Goal: Task Accomplishment & Management: Manage account settings

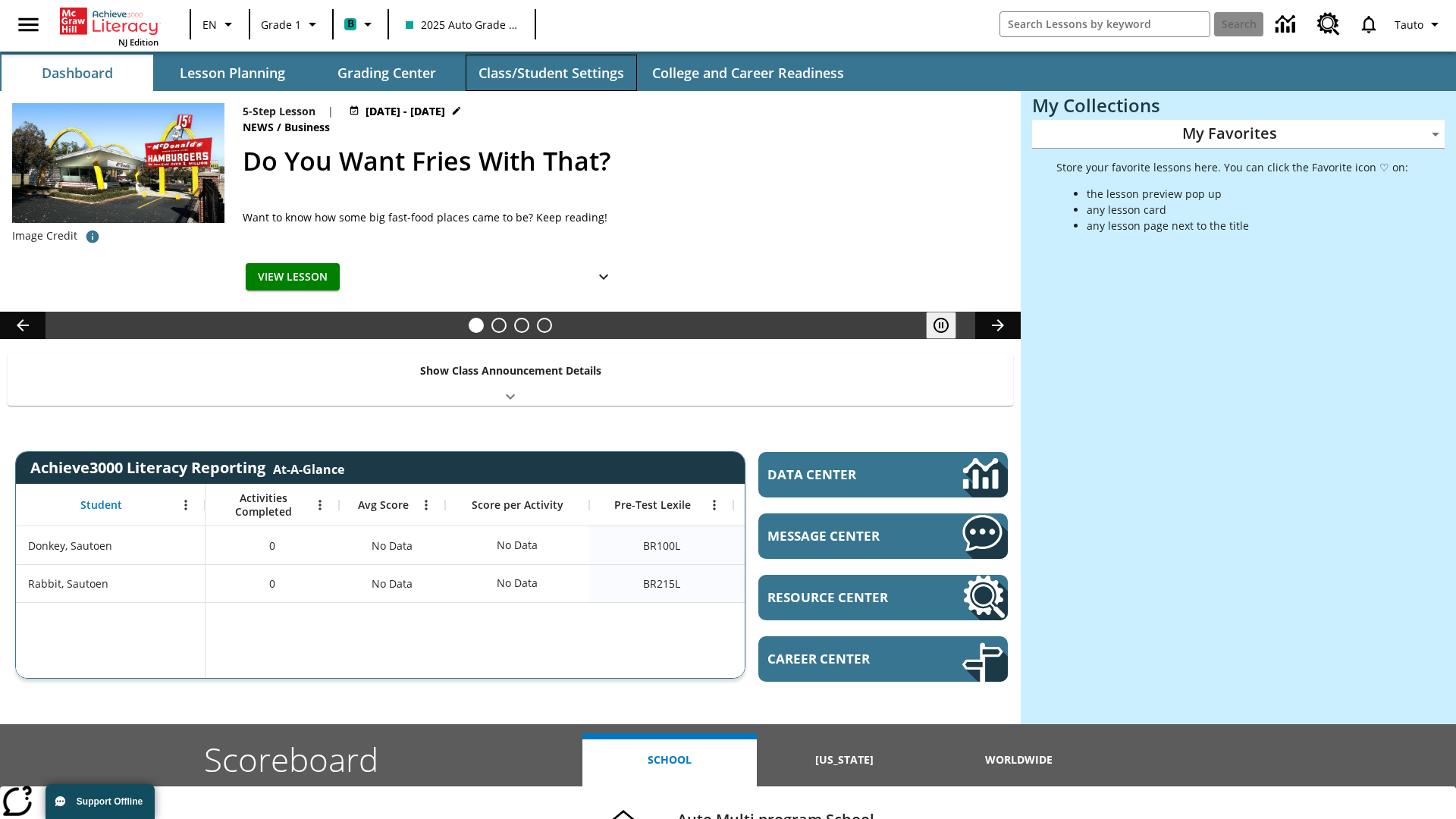
click at [551, 73] on button "Class/Student Settings" at bounding box center [551, 73] width 171 height 36
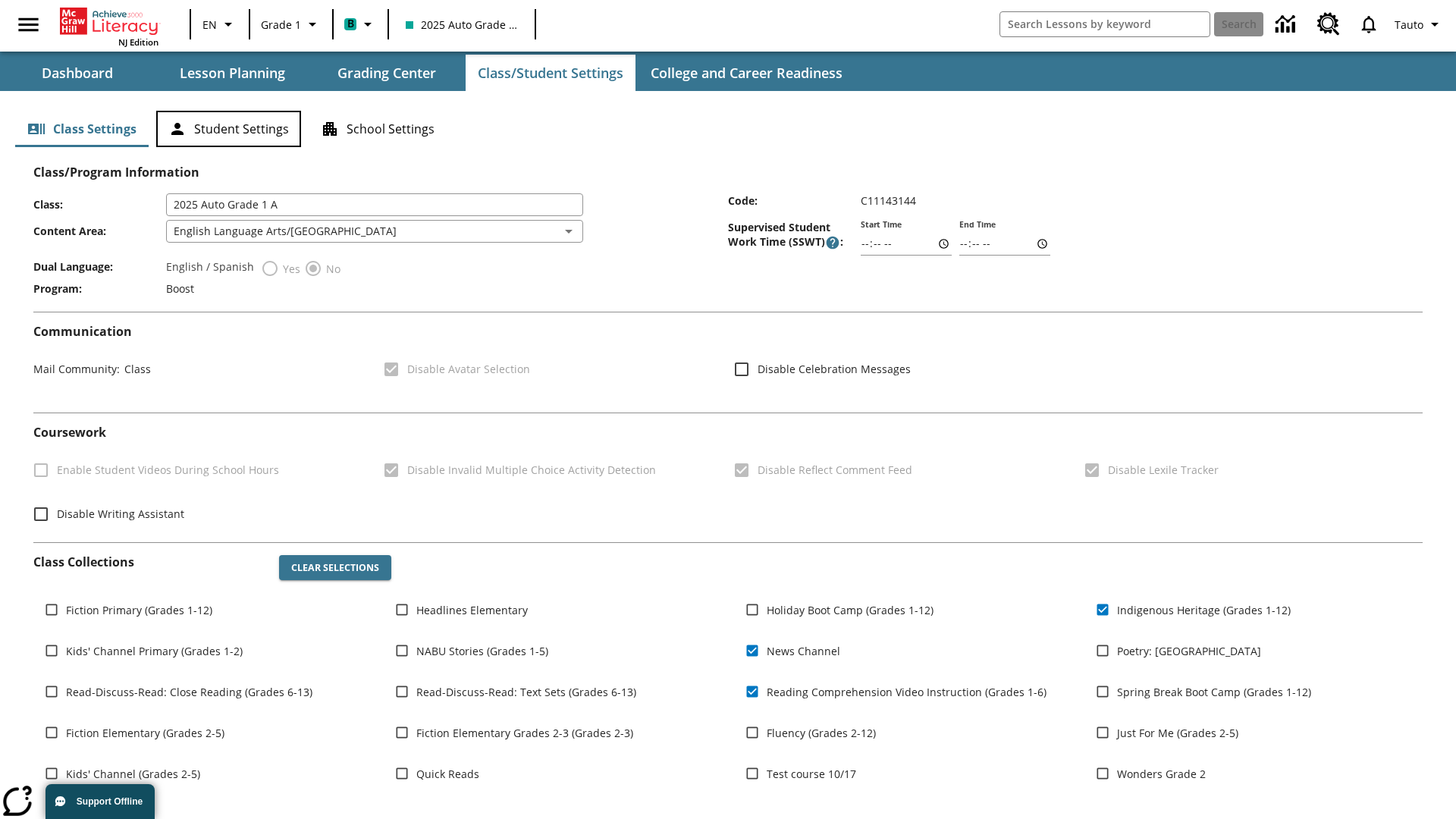
click at [229, 129] on button "Student Settings" at bounding box center [229, 129] width 145 height 36
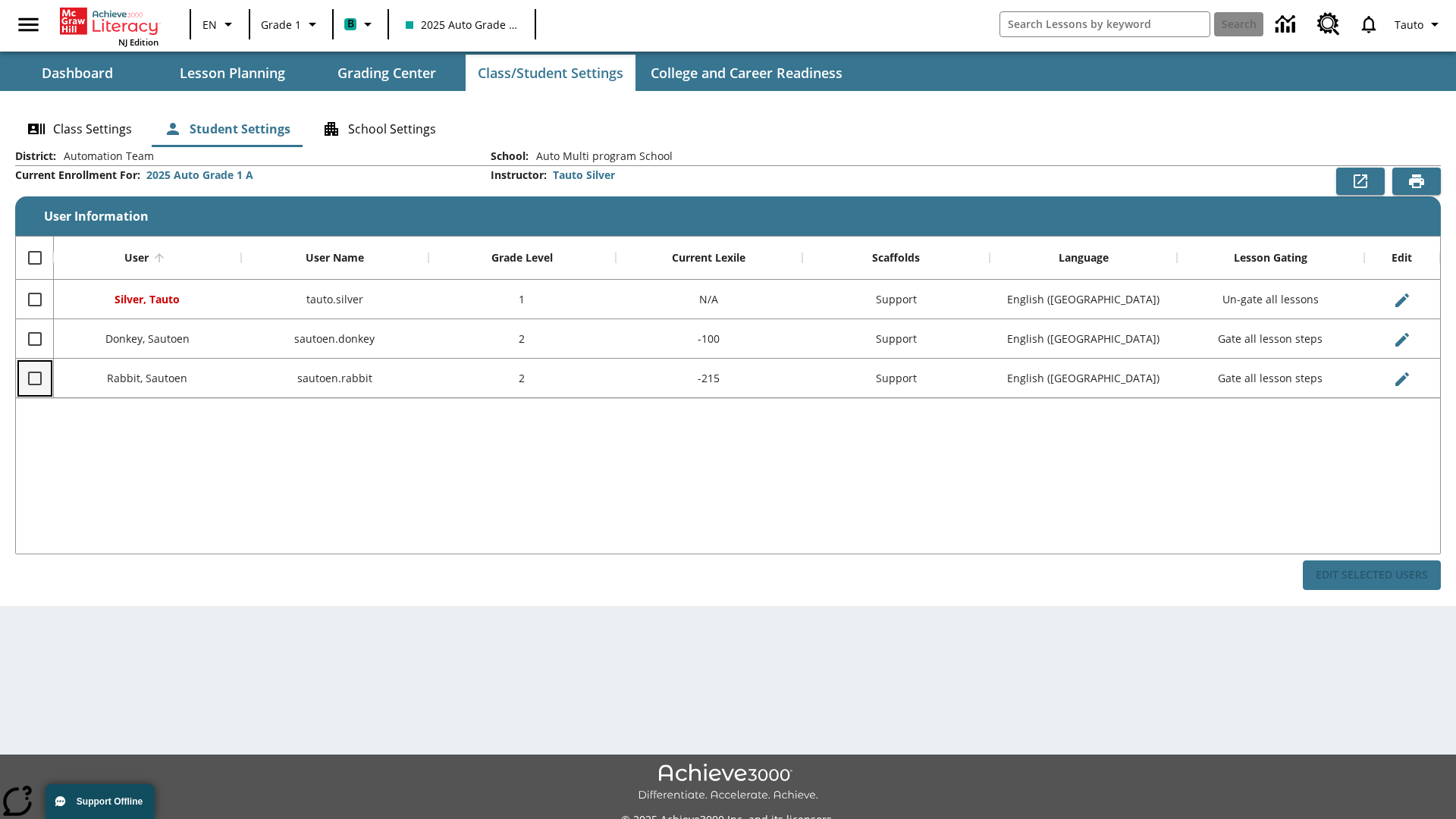
click at [34, 377] on input "Select row" at bounding box center [34, 378] width 32 height 32
checkbox input "true"
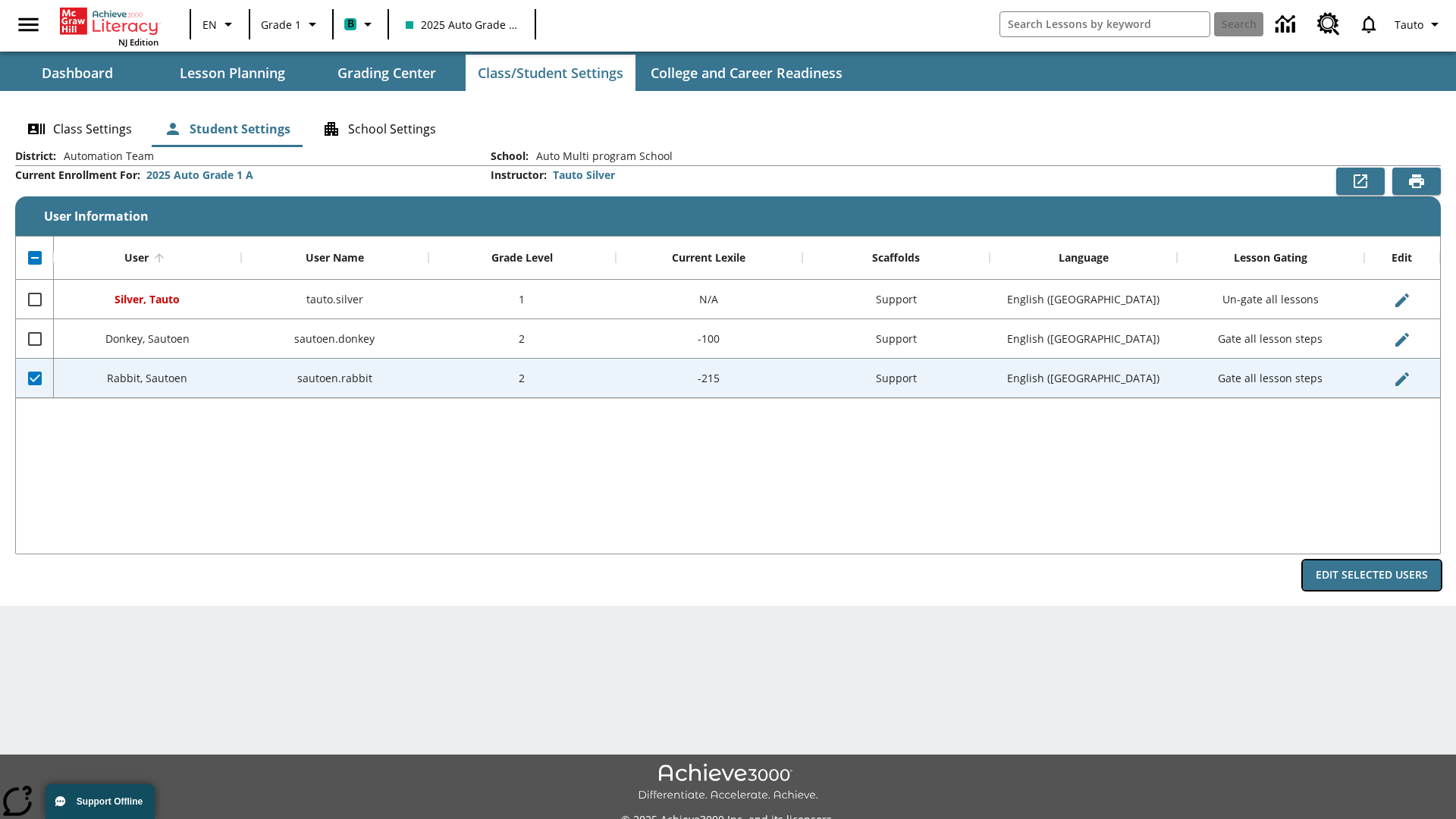
click at [1372, 575] on button "Edit Selected Users" at bounding box center [1372, 575] width 138 height 30
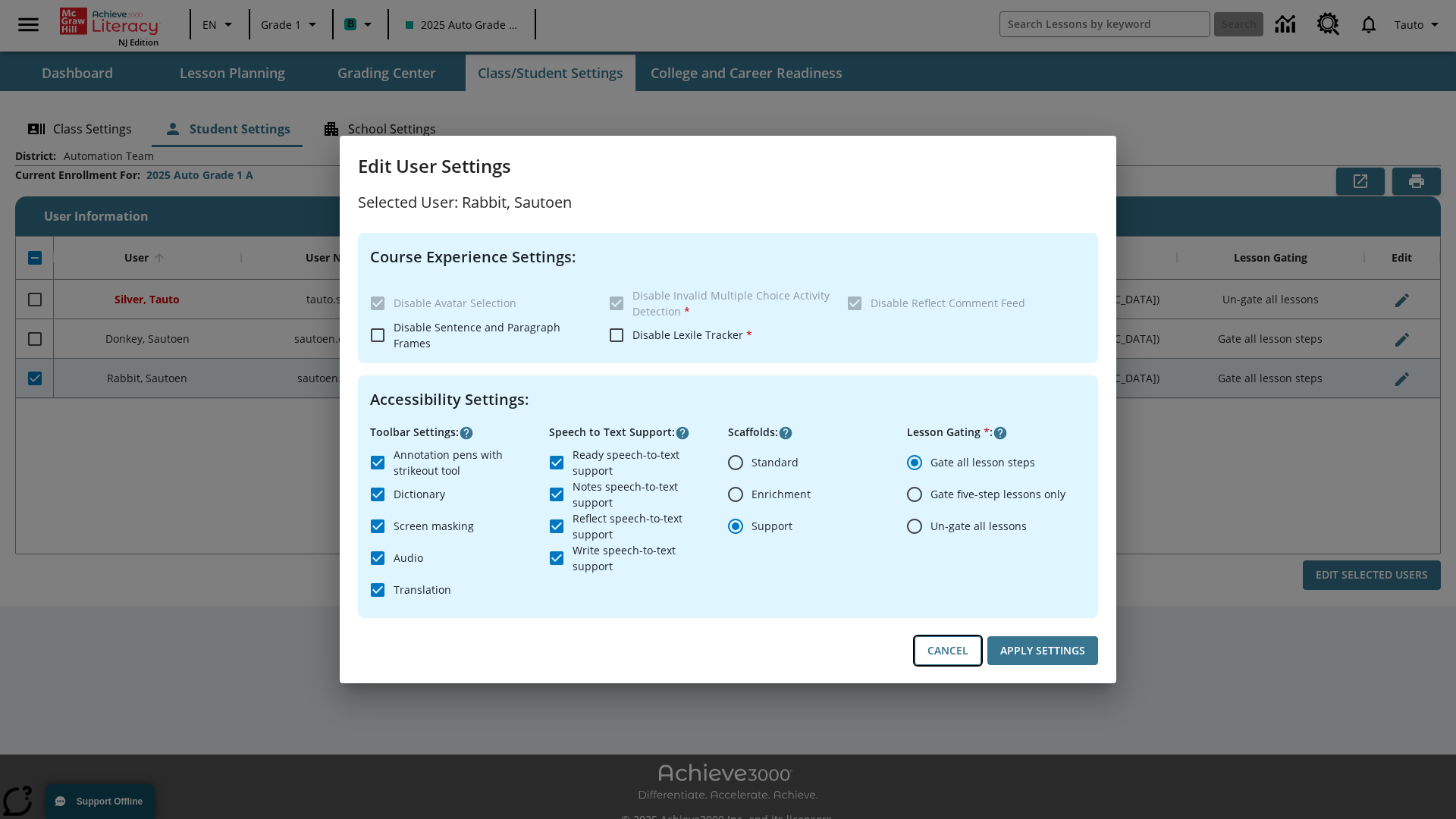
click at [948, 650] on button "Cancel" at bounding box center [948, 650] width 67 height 30
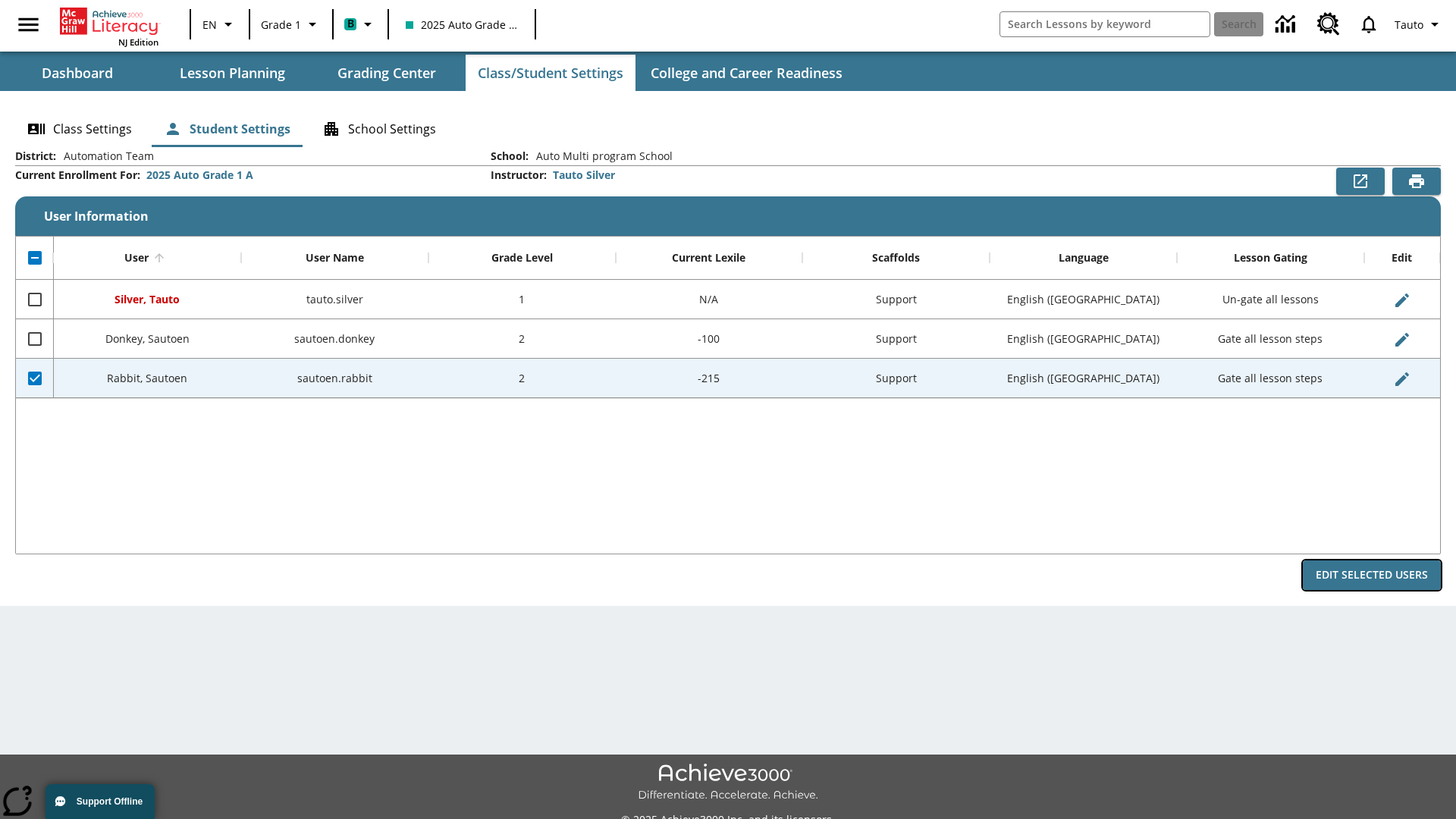
click at [1372, 575] on button "Edit Selected Users" at bounding box center [1372, 575] width 138 height 30
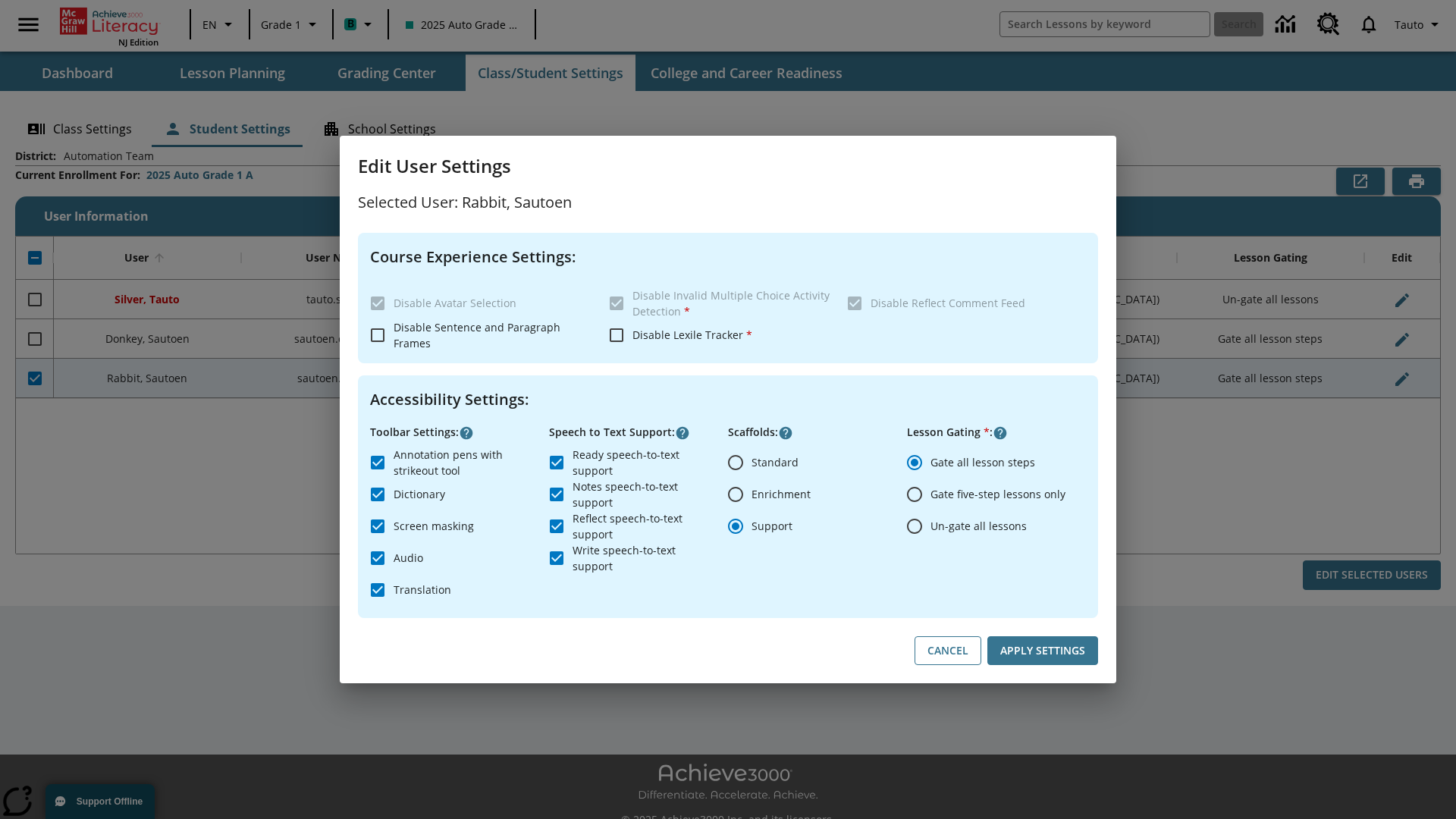
click at [557, 462] on input "Ready speech-to-text support" at bounding box center [556, 462] width 32 height 32
checkbox input "false"
click at [1043, 650] on button "Apply Settings" at bounding box center [1043, 650] width 111 height 30
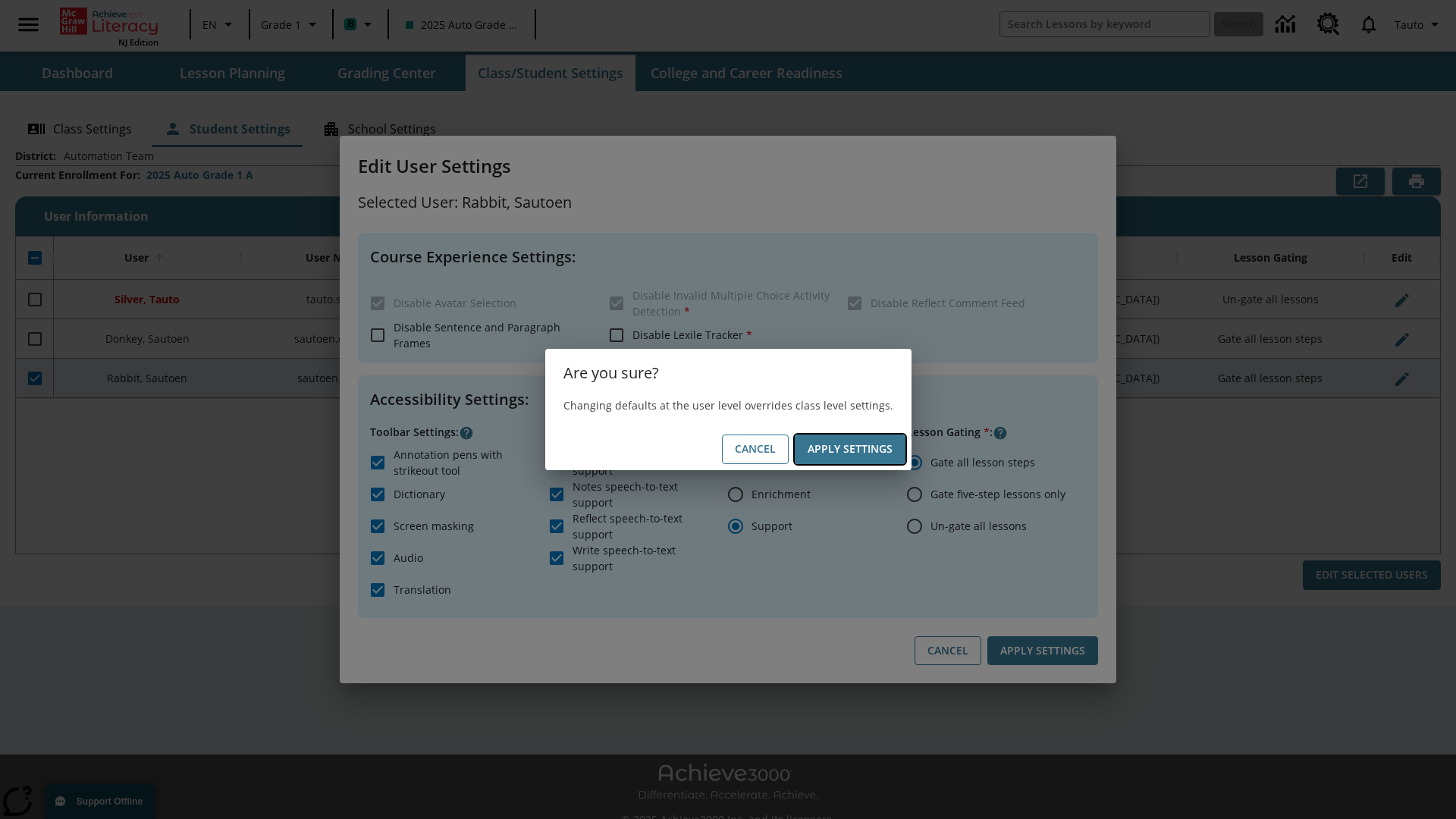
click at [849, 449] on button "Apply Settings" at bounding box center [850, 449] width 111 height 30
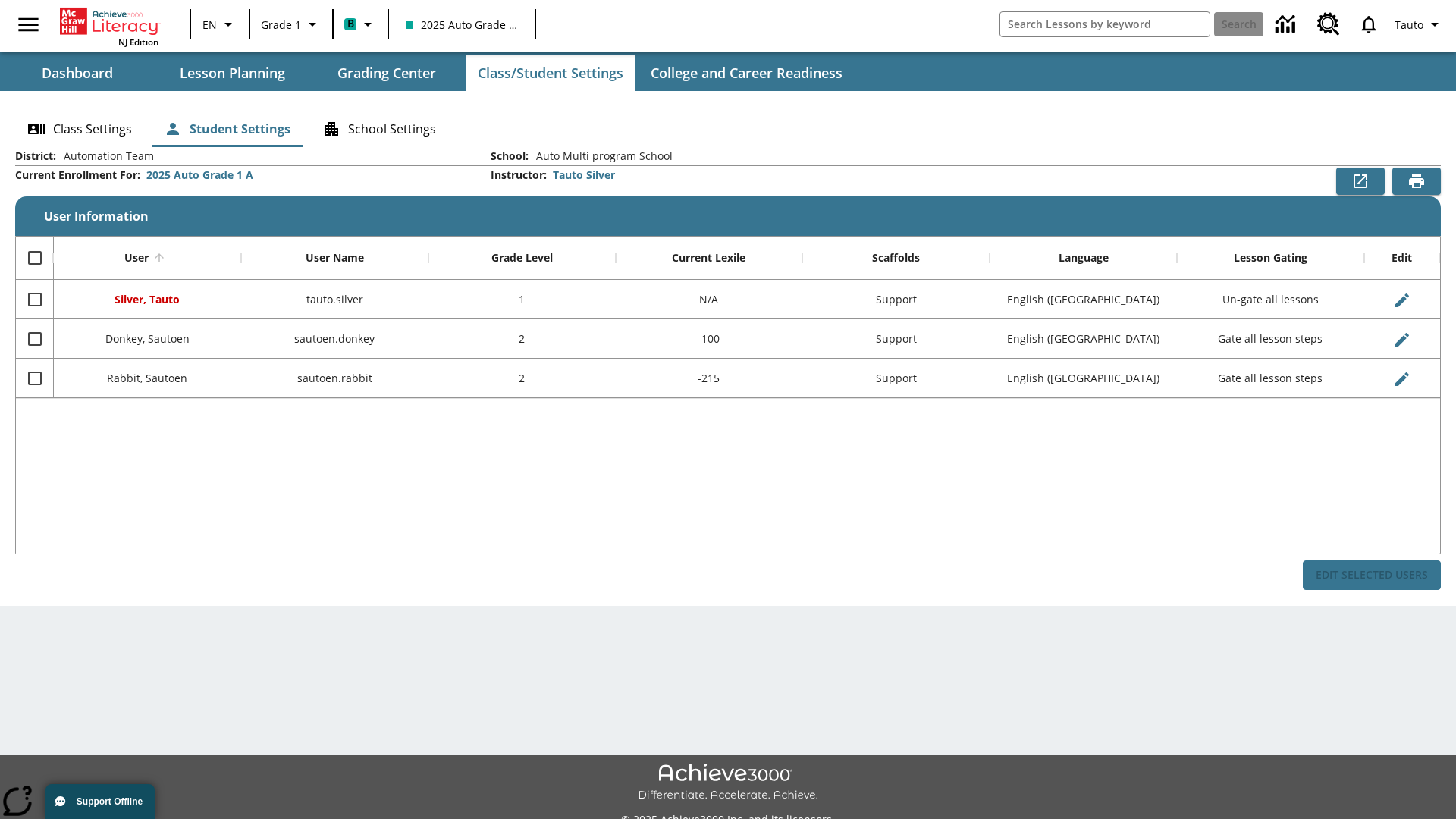
checkbox input "false"
click at [34, 377] on input "Select row" at bounding box center [34, 378] width 32 height 32
checkbox input "true"
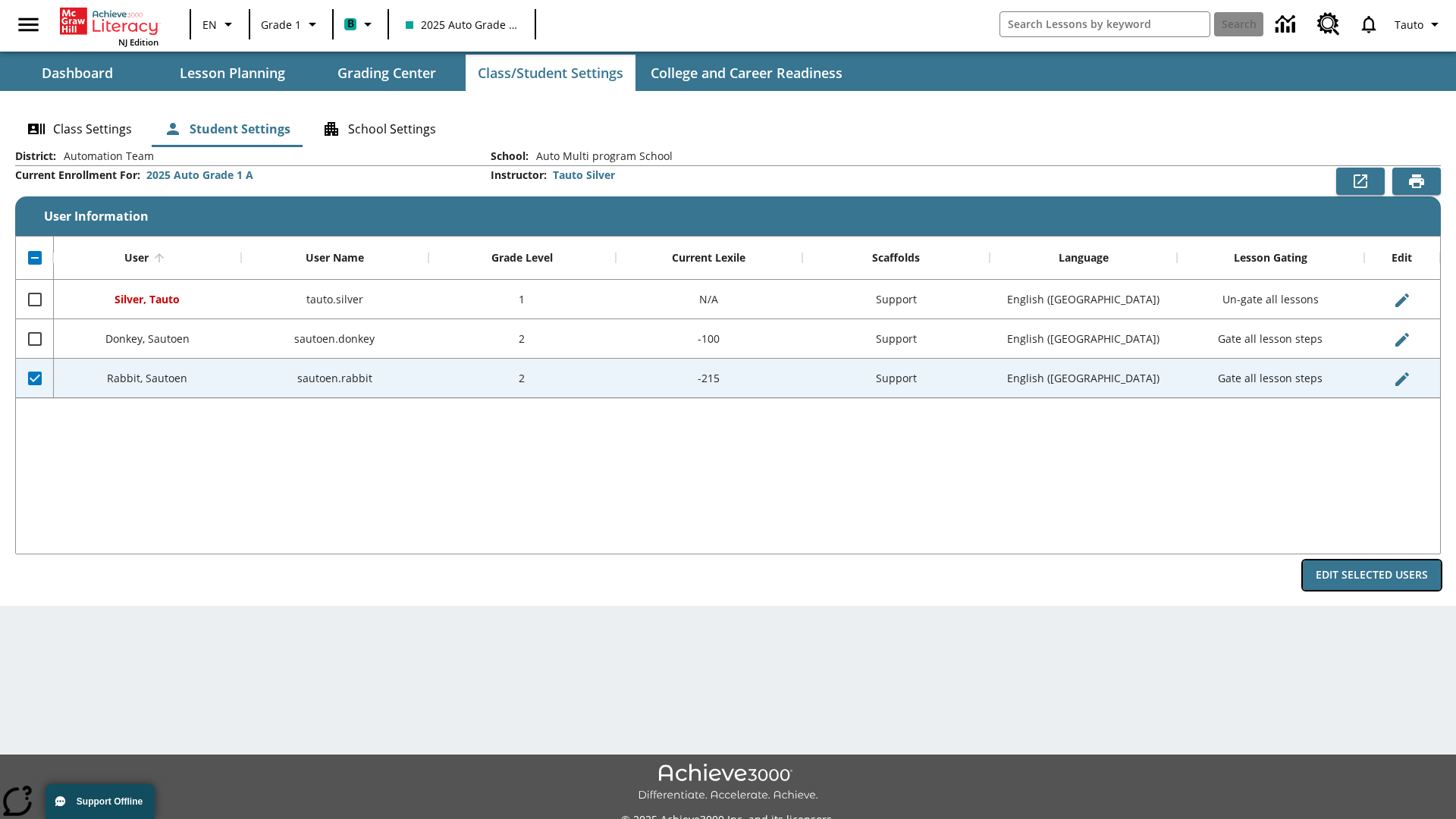
click at [1372, 575] on button "Edit Selected Users" at bounding box center [1372, 575] width 138 height 30
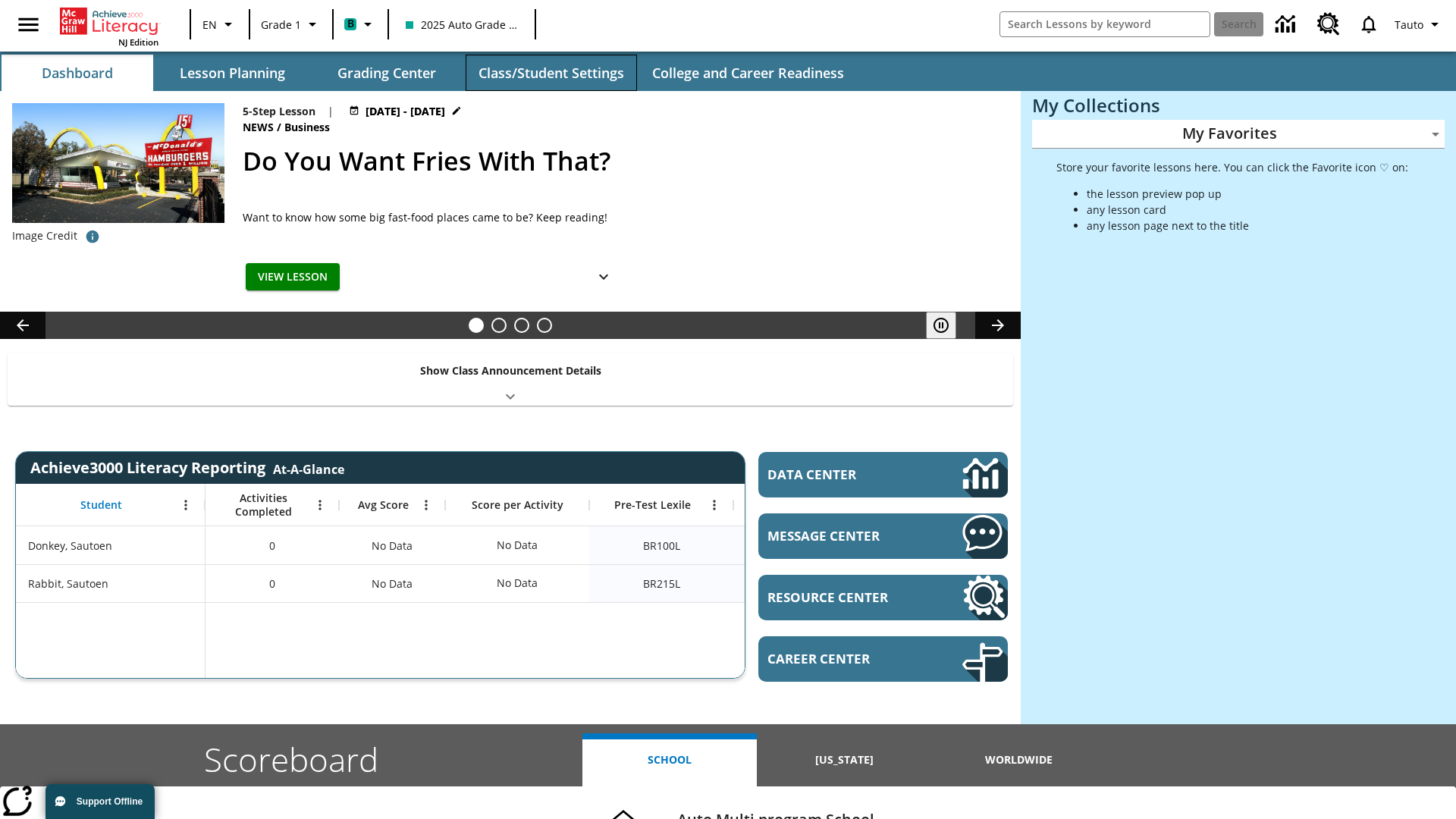
click at [551, 73] on button "Class/Student Settings" at bounding box center [551, 73] width 171 height 36
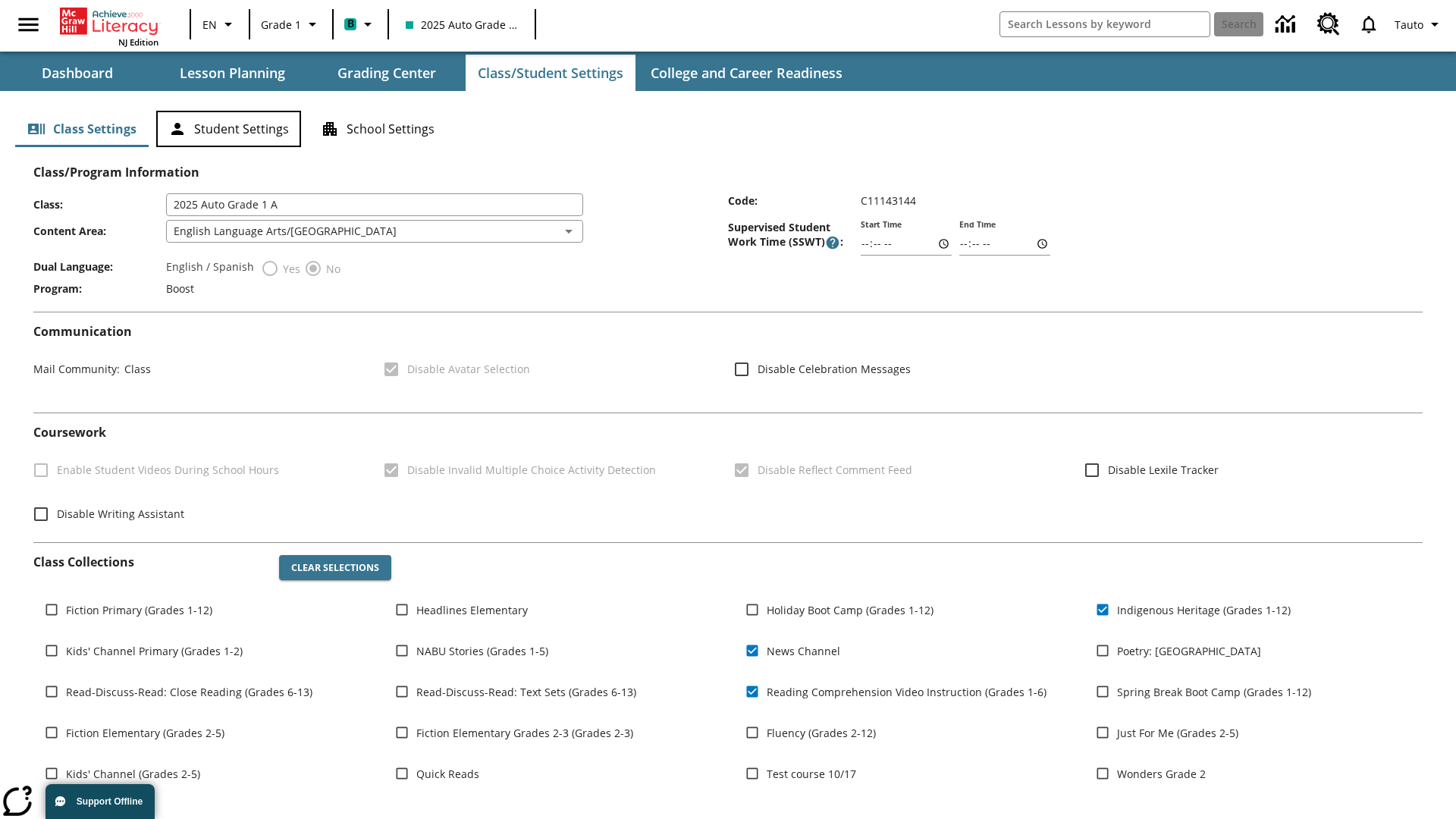
click at [229, 129] on button "Student Settings" at bounding box center [229, 129] width 145 height 36
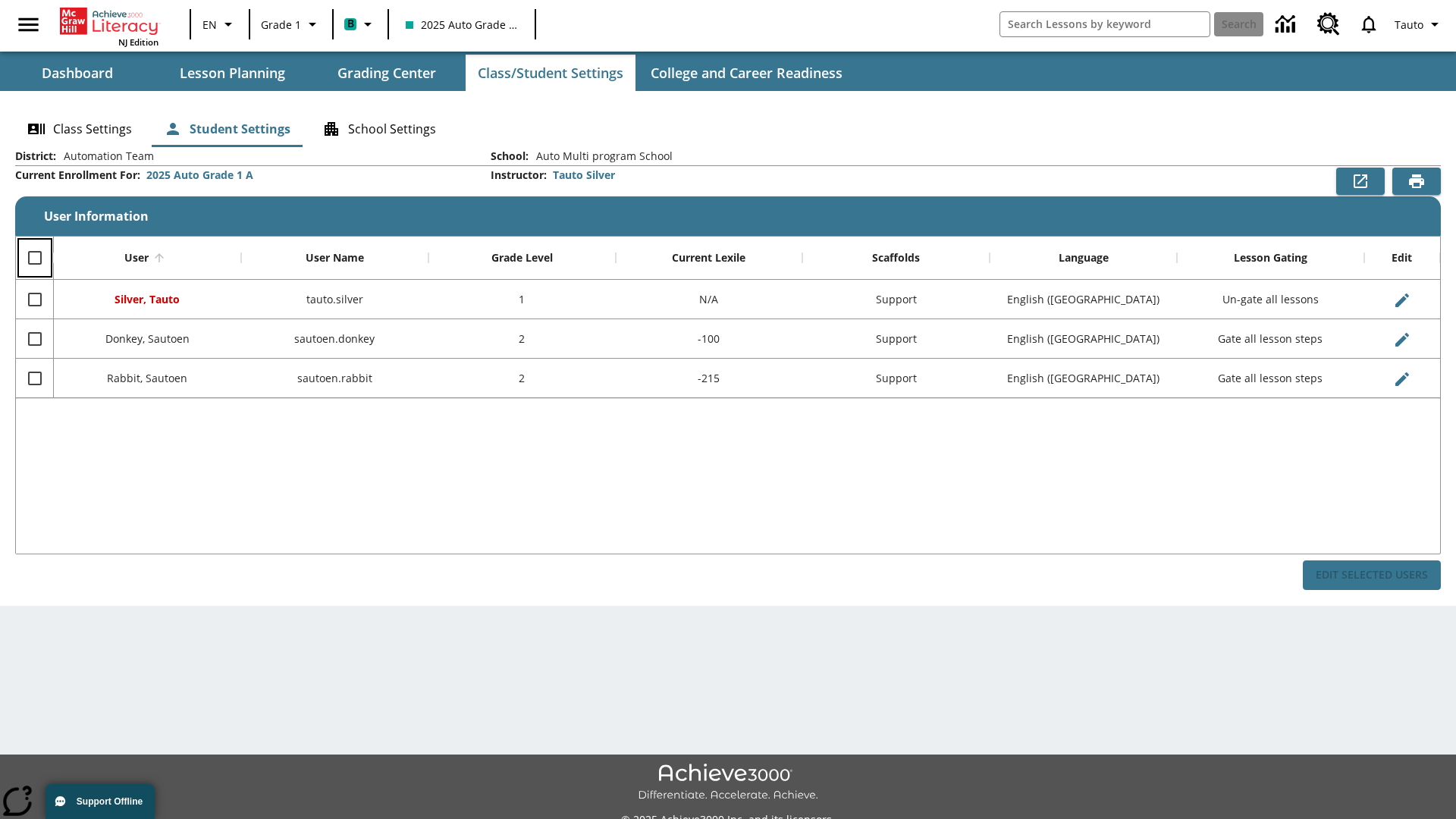
click at [34, 258] on input "Select all rows" at bounding box center [34, 258] width 32 height 32
checkbox input "true"
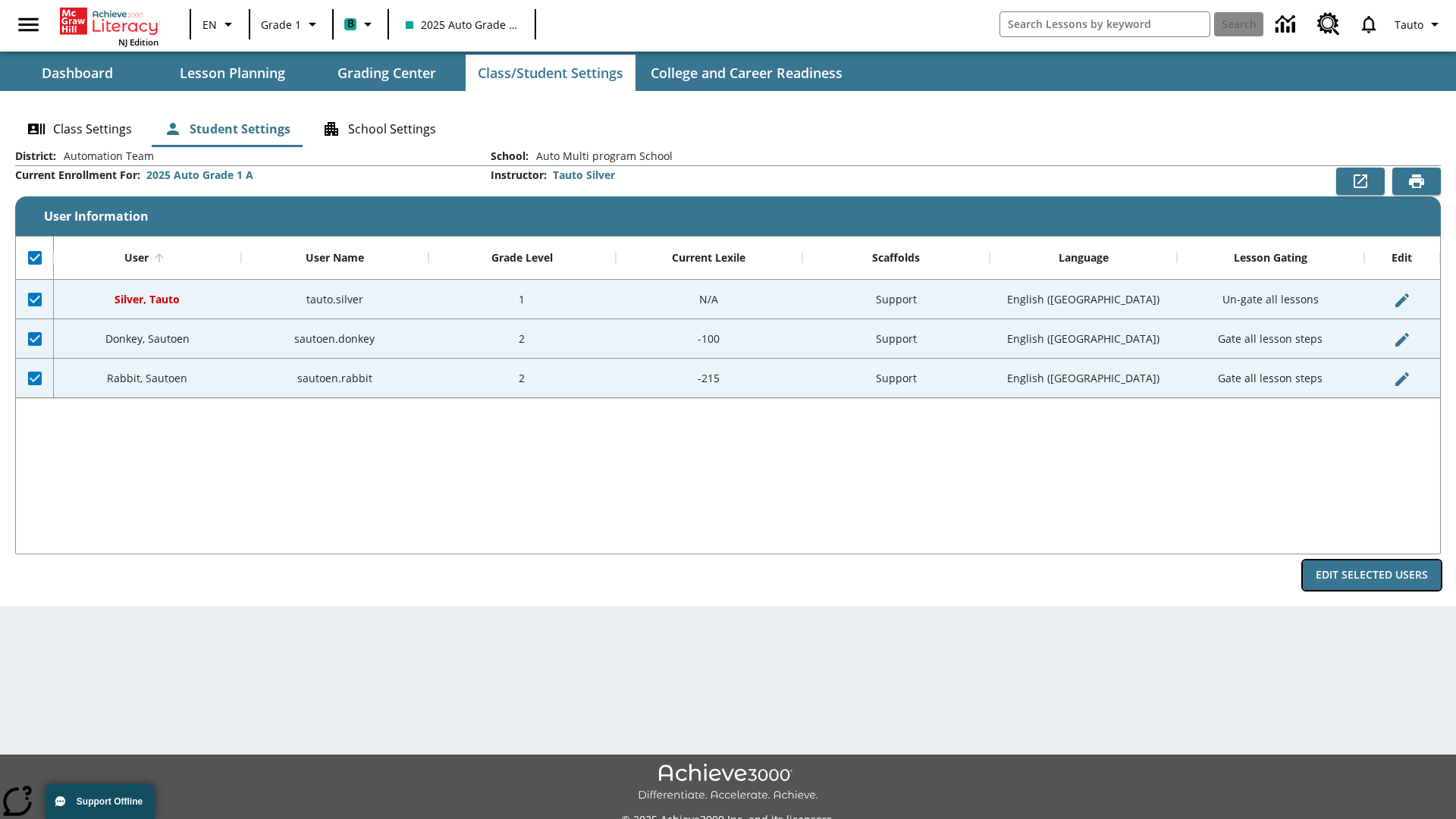
click at [1372, 575] on button "Edit Selected Users" at bounding box center [1372, 575] width 138 height 30
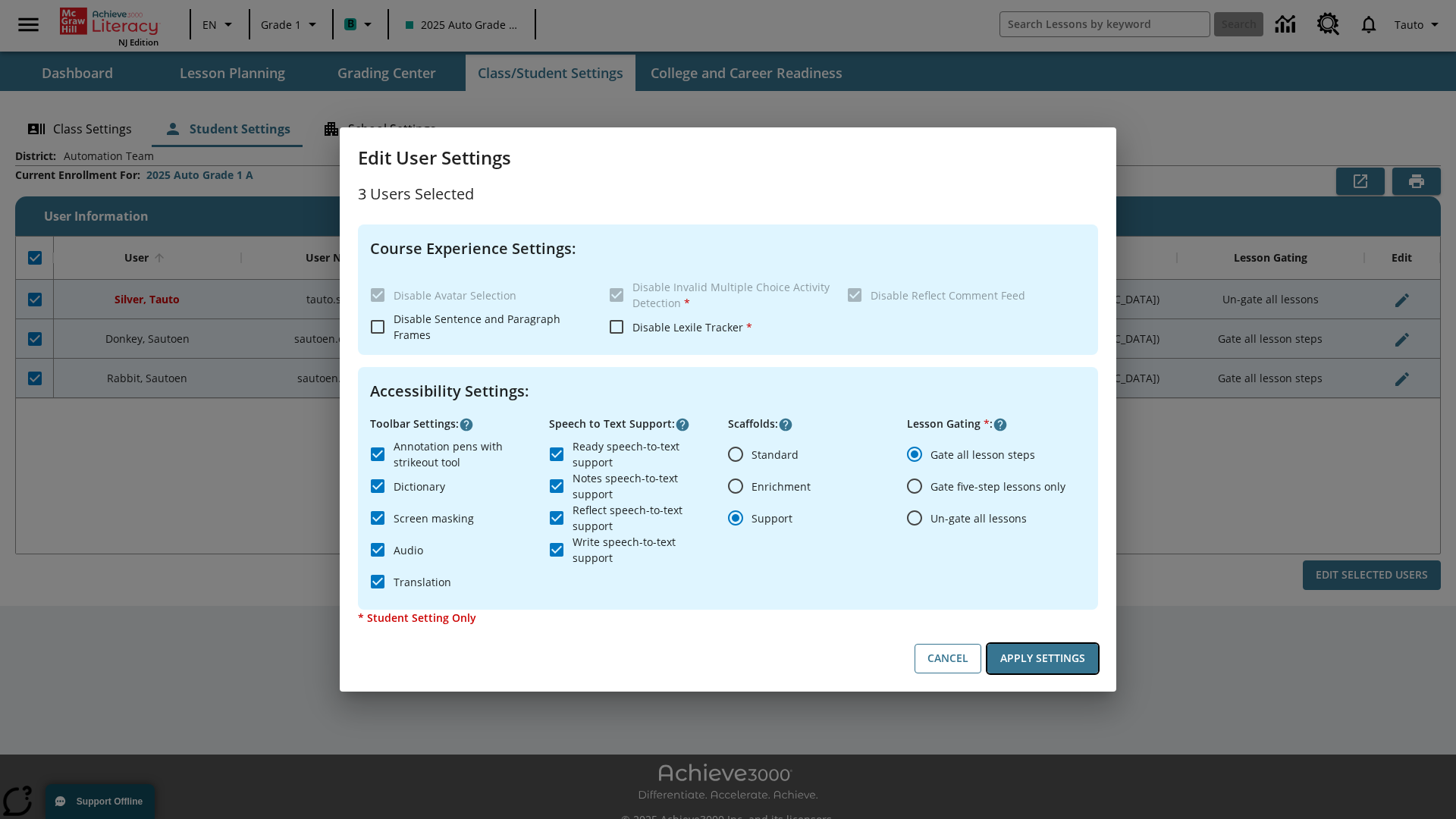
click at [1043, 658] on button "Apply Settings" at bounding box center [1043, 658] width 111 height 30
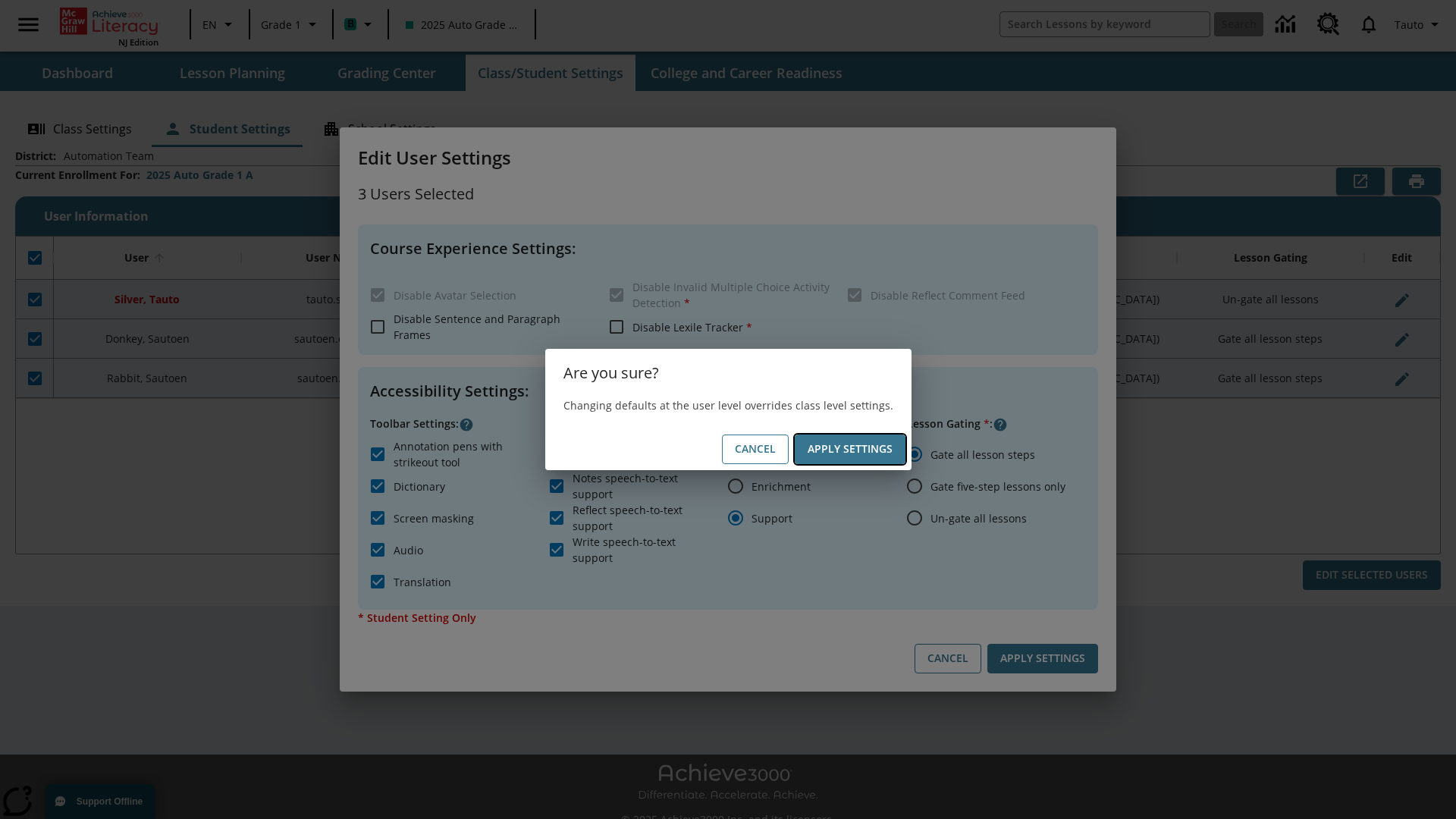
click at [849, 449] on button "Apply Settings" at bounding box center [850, 449] width 111 height 30
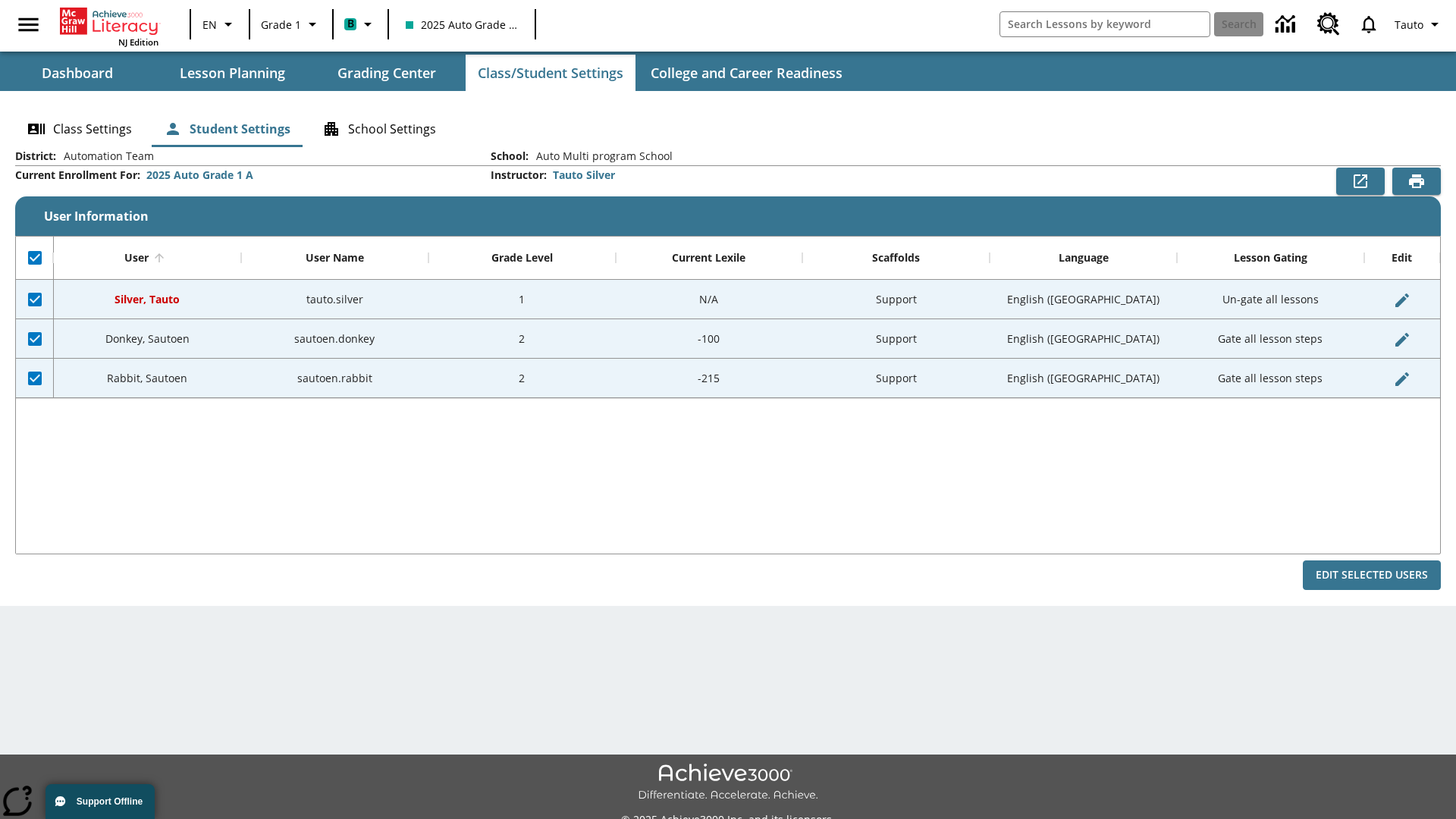
checkbox input "false"
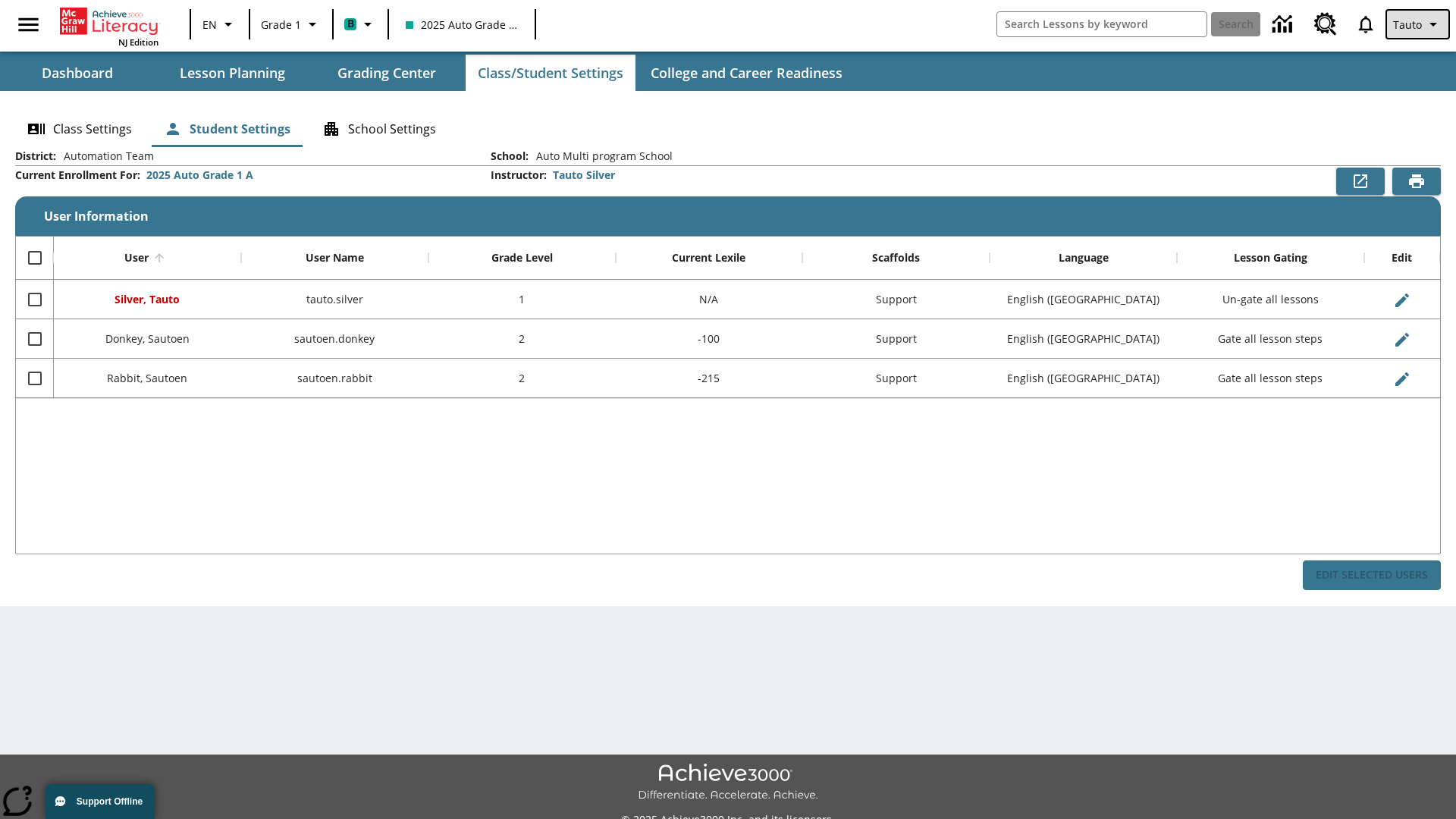
click at [1419, 24] on span "Tauto" at bounding box center [1408, 24] width 29 height 16
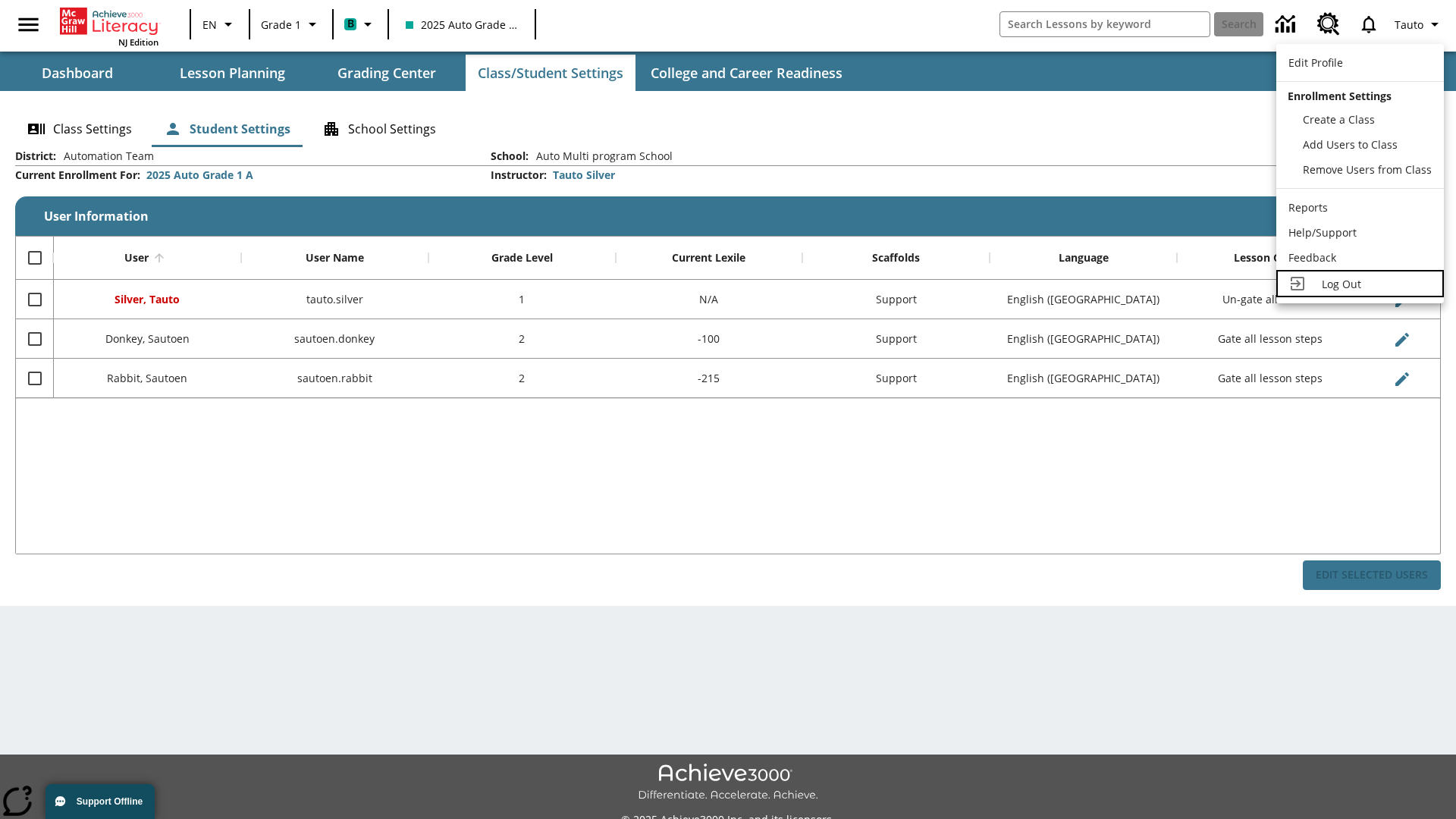
click at [1360, 284] on span "Log Out" at bounding box center [1341, 284] width 39 height 15
